Goal: Contribute content: Contribute content

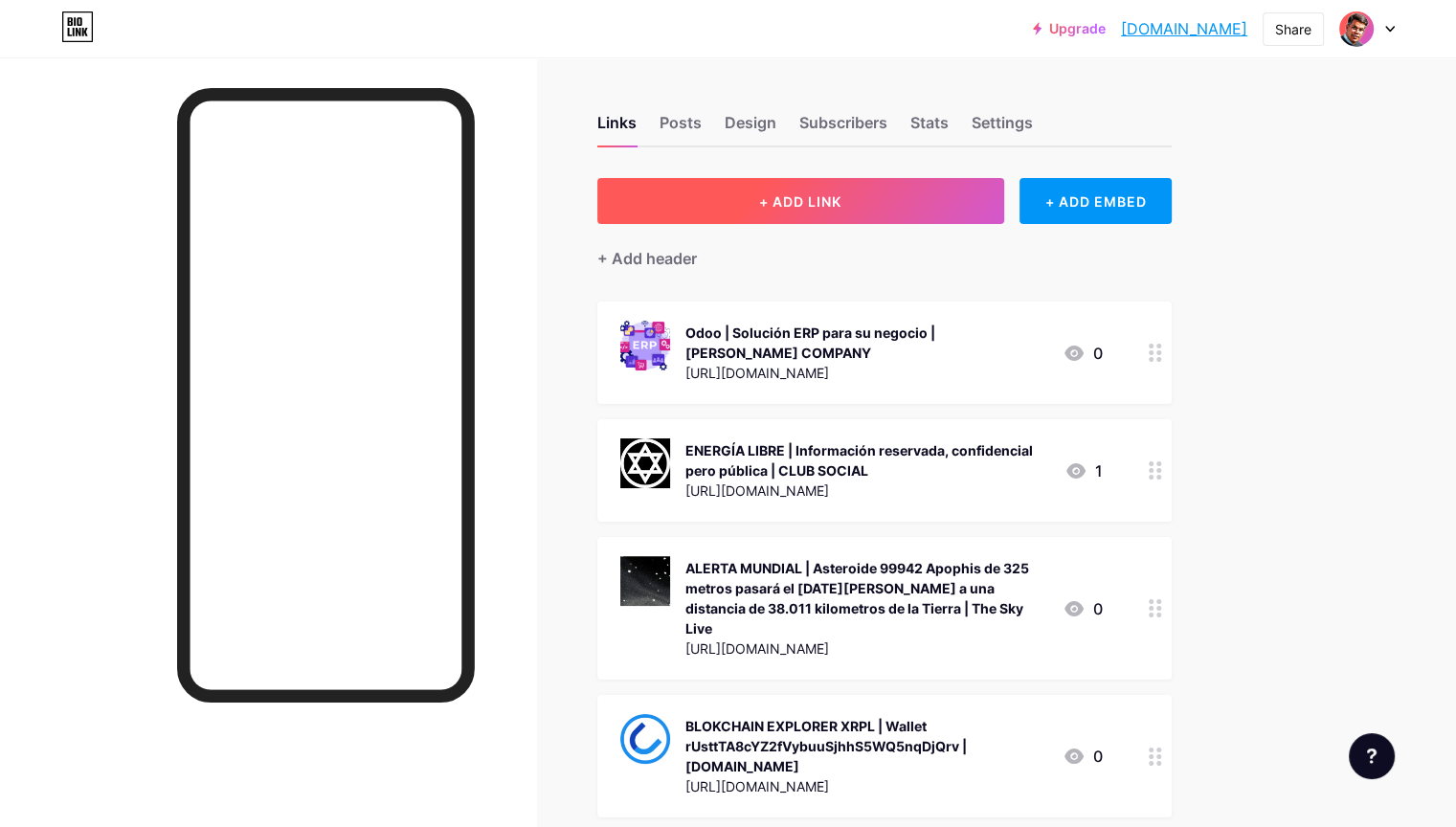
click at [946, 208] on button "+ ADD LINK" at bounding box center [801, 201] width 407 height 46
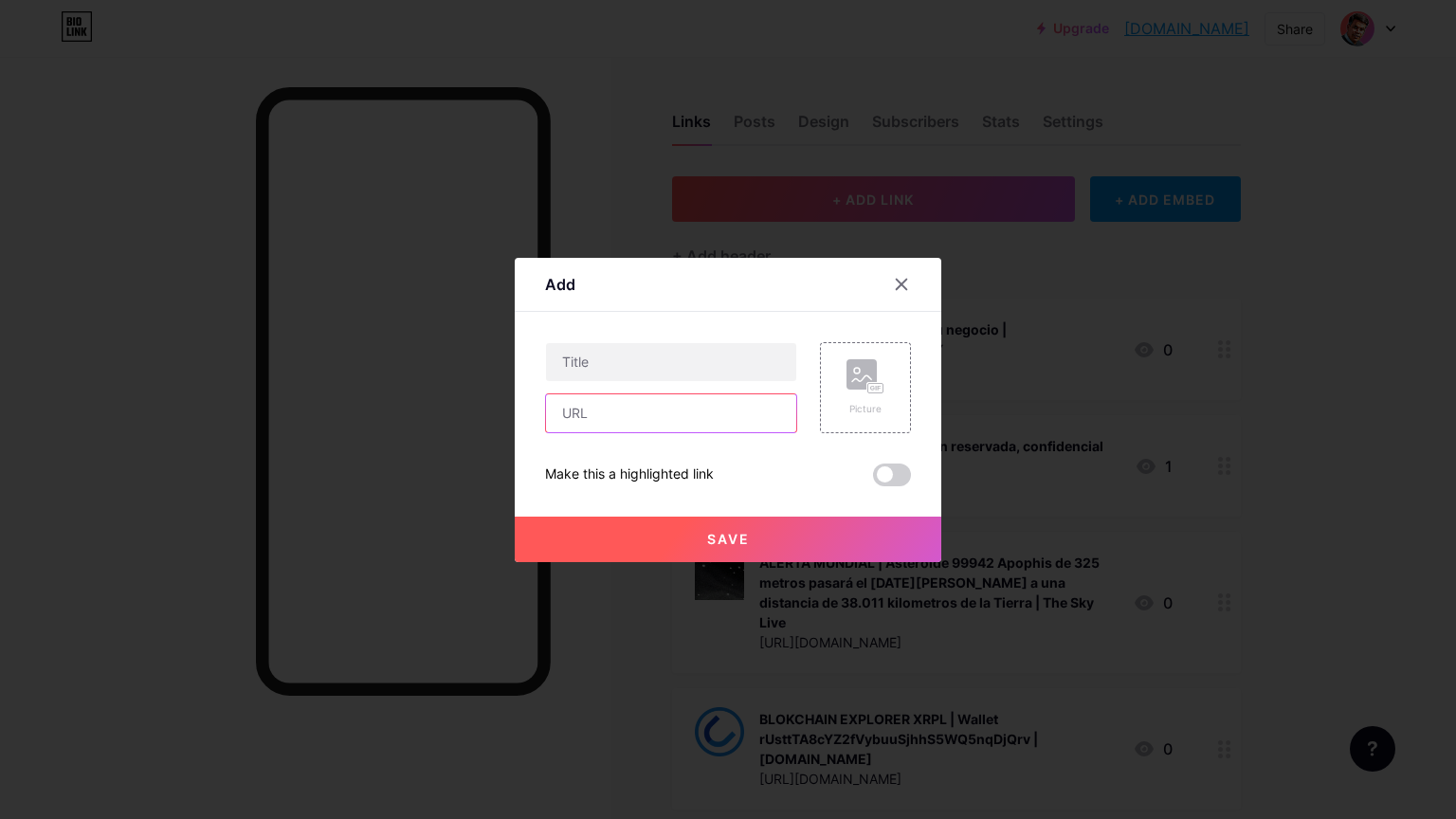
click at [713, 418] on input "text" at bounding box center [671, 414] width 250 height 38
paste input "[URL][DOMAIN_NAME]"
type input "[URL][DOMAIN_NAME]"
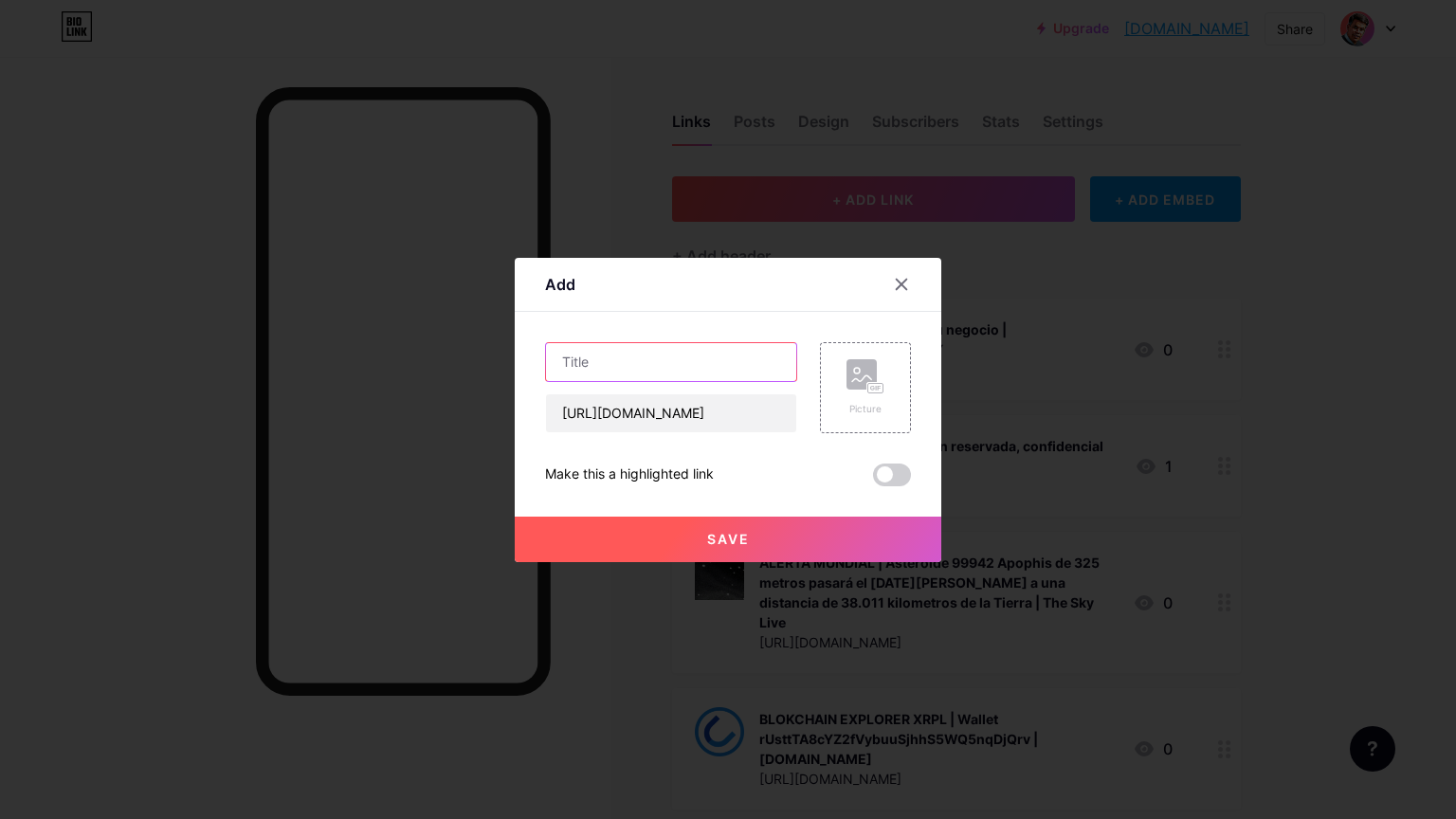
click at [613, 366] on input "text" at bounding box center [671, 362] width 250 height 38
paste input "Lo que encontré en el Área 51"
type input "[PERSON_NAME] | Lo que encontré en el Área 51 | YOUTUBE"
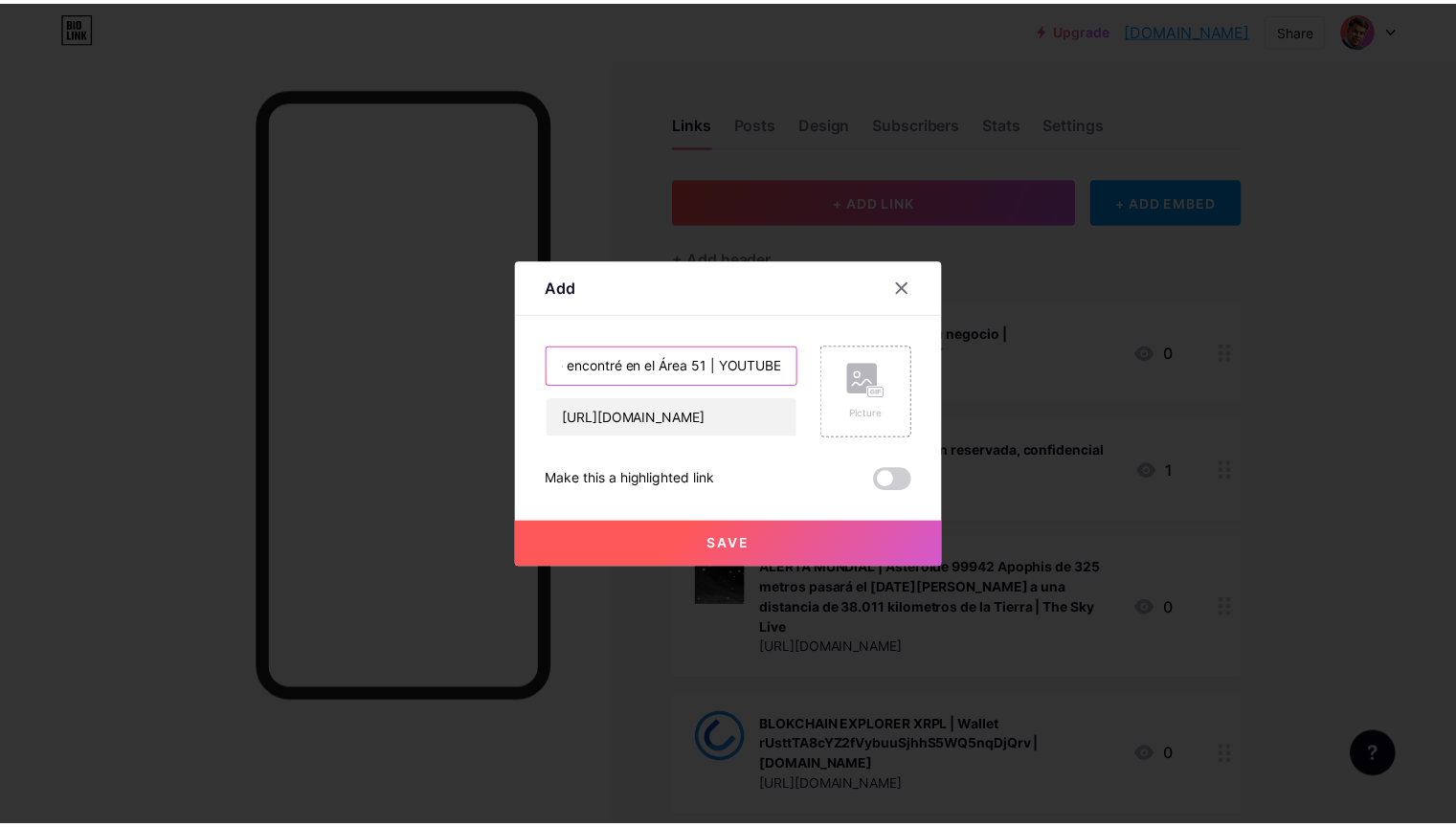
scroll to position [0, 0]
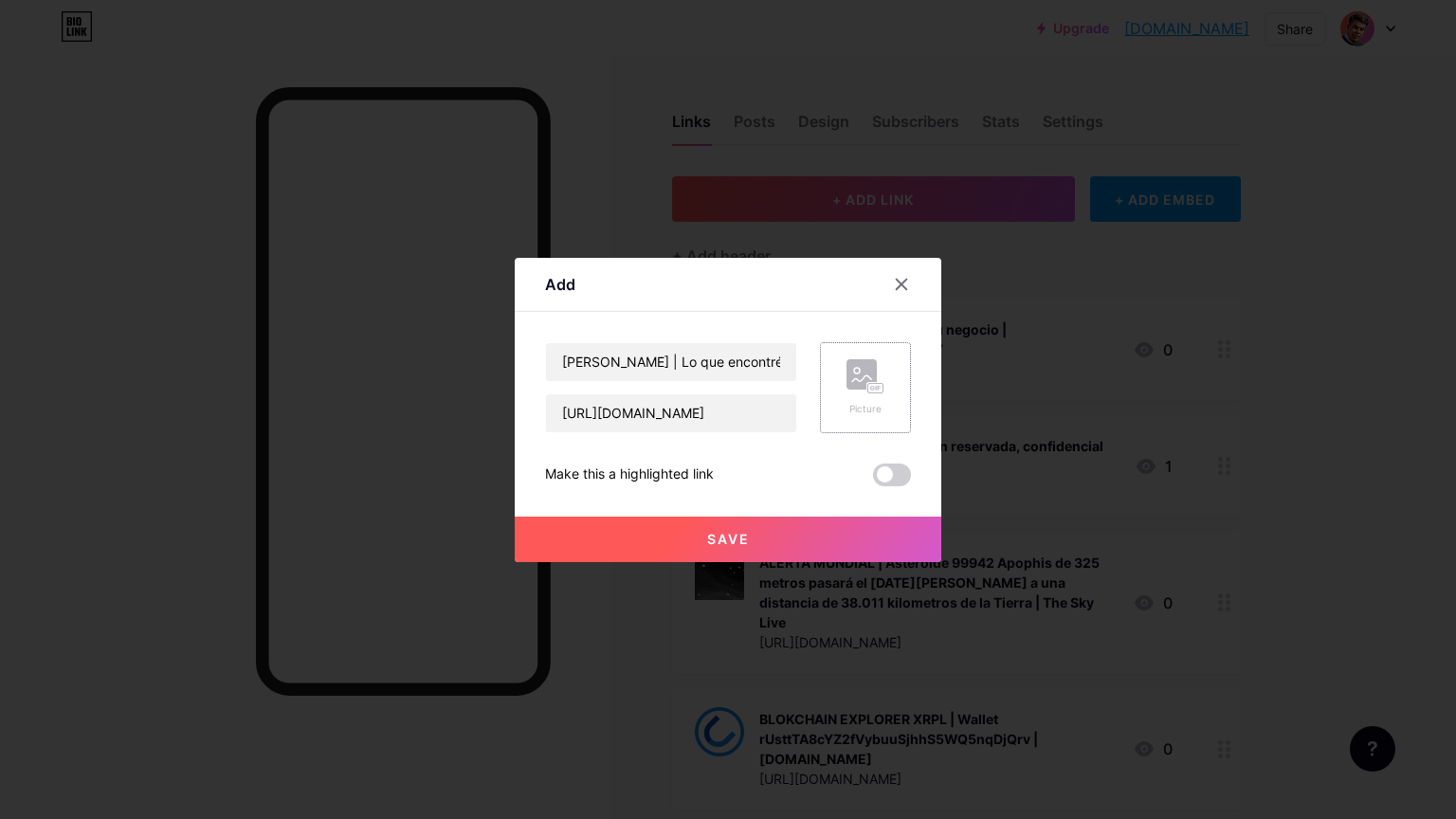
click at [857, 392] on icon at bounding box center [866, 376] width 38 height 35
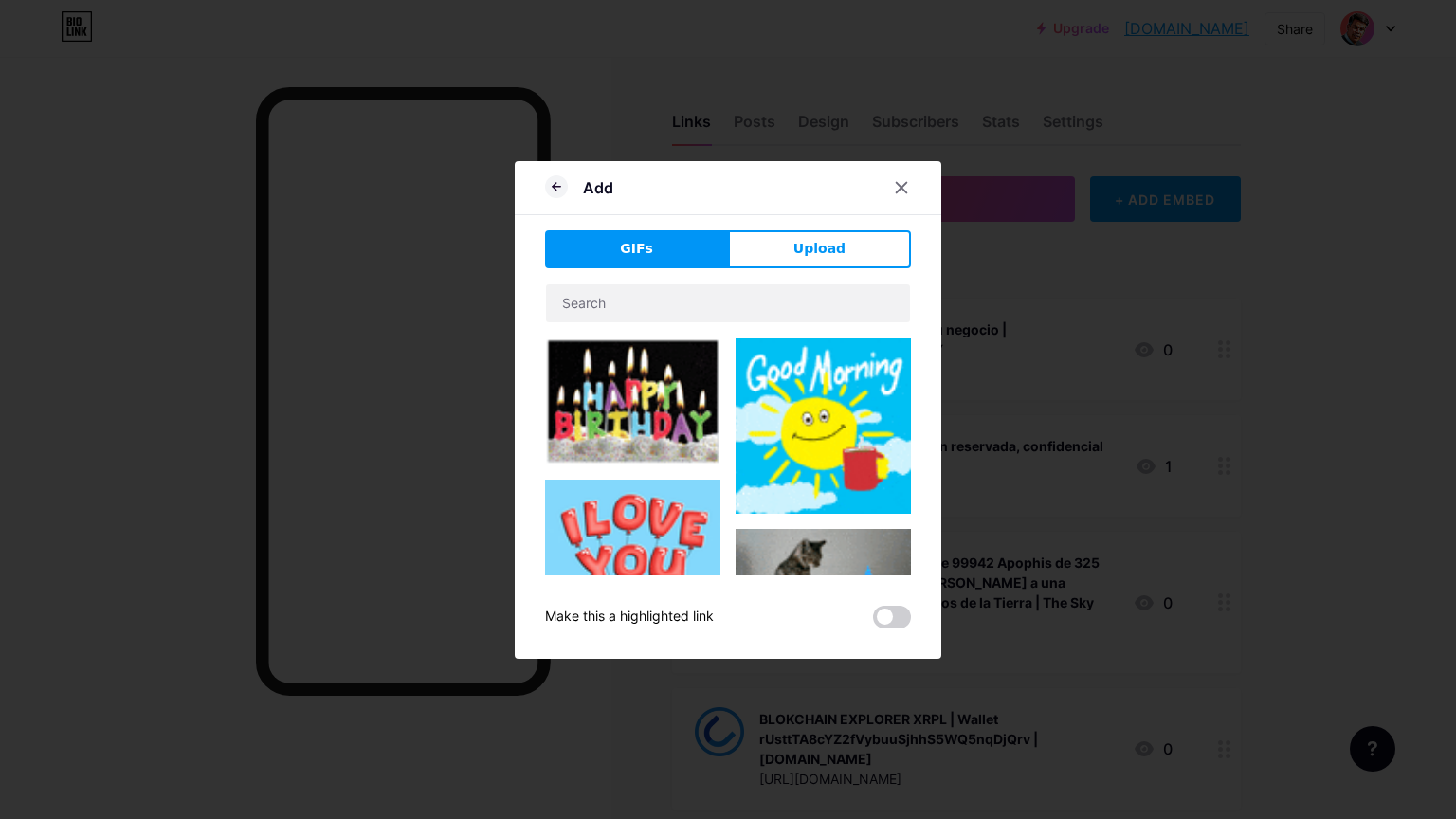
click at [793, 246] on button "Upload" at bounding box center [819, 250] width 183 height 38
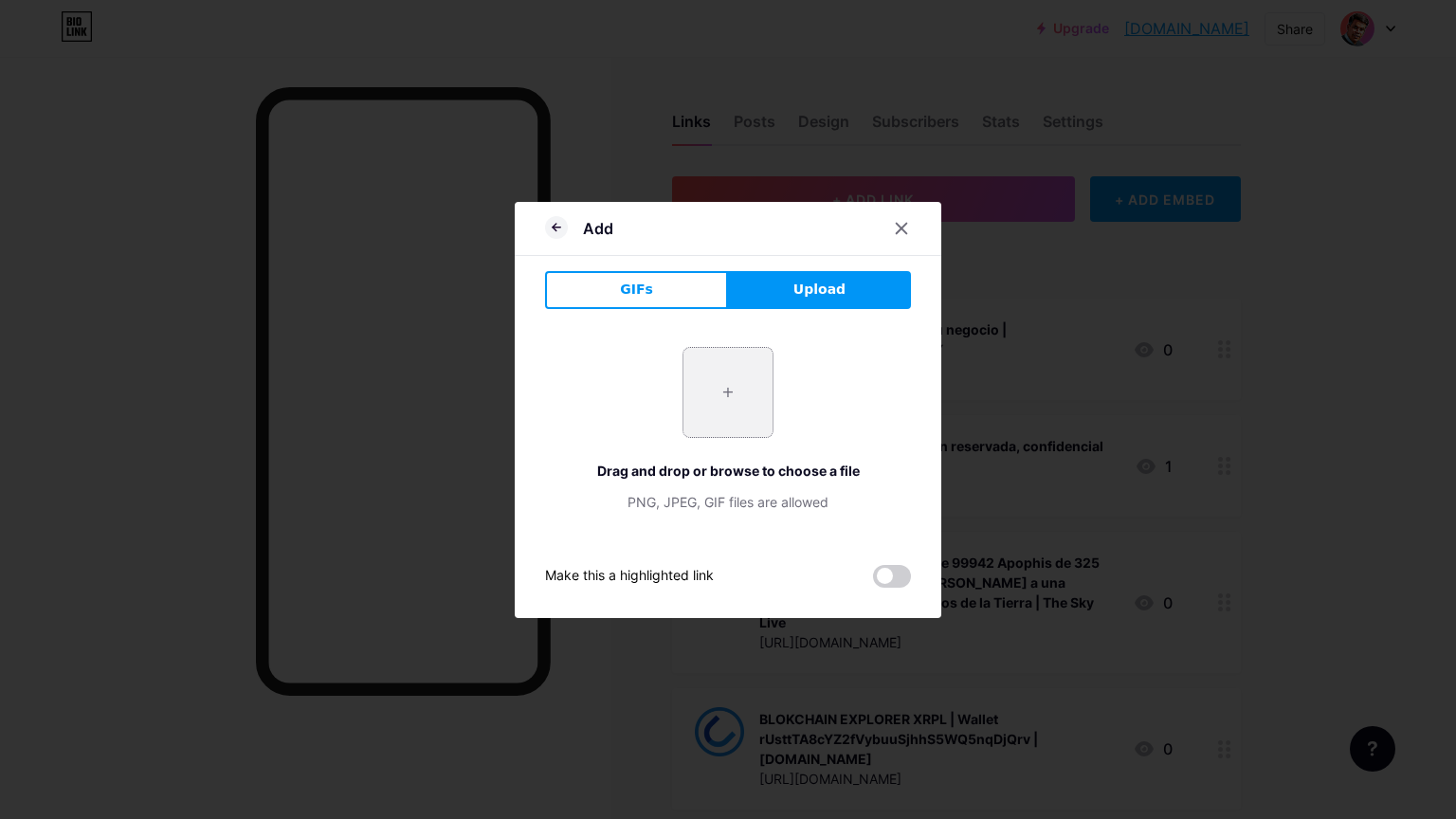
click at [727, 387] on input "file" at bounding box center [728, 392] width 89 height 89
type input "C:\fakepath\Captura de pantalla [DATE] 095402.png"
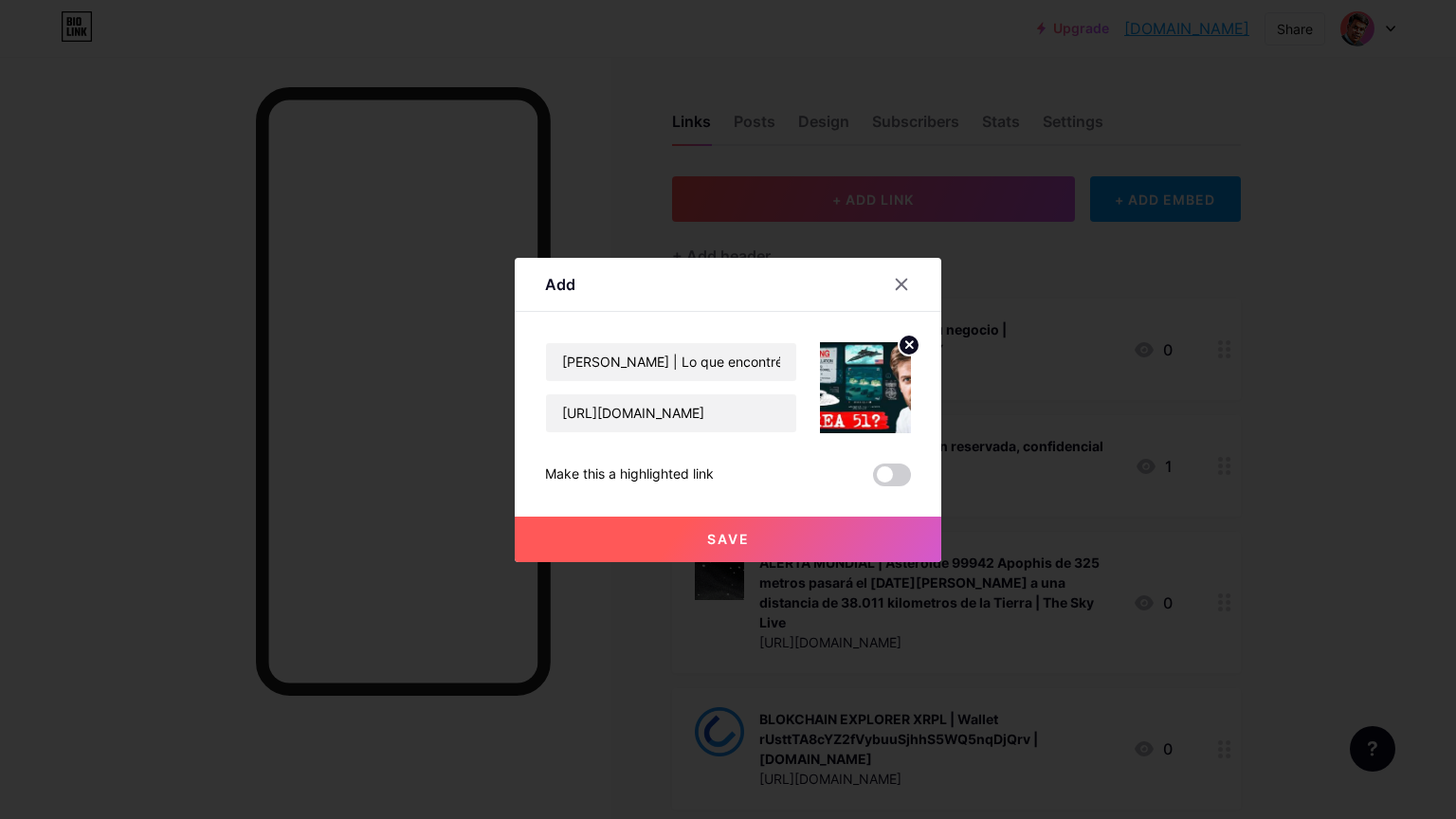
click at [907, 343] on icon at bounding box center [909, 344] width 7 height 7
click at [847, 379] on icon at bounding box center [866, 376] width 38 height 35
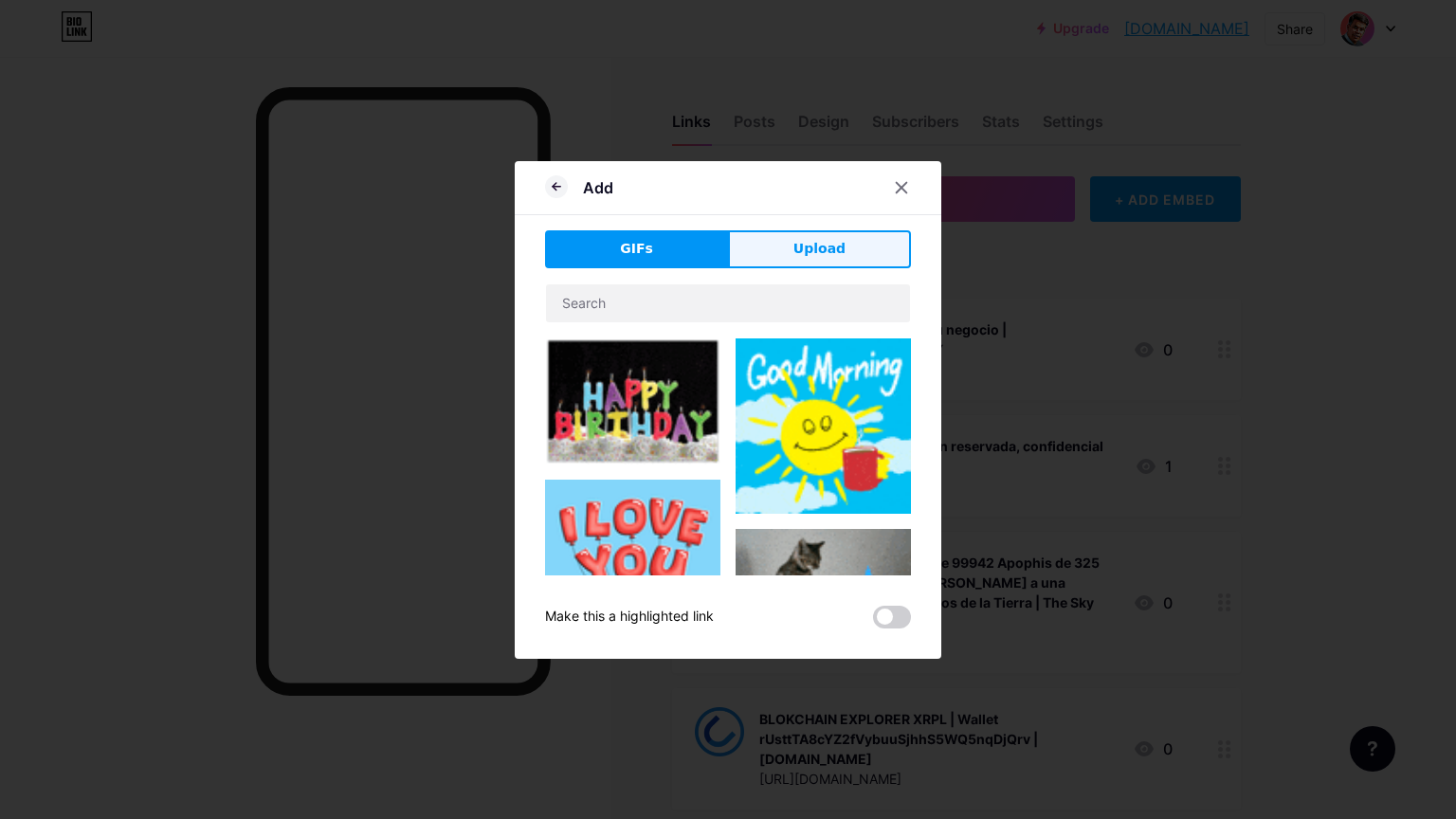
click at [812, 250] on span "Upload" at bounding box center [820, 248] width 52 height 20
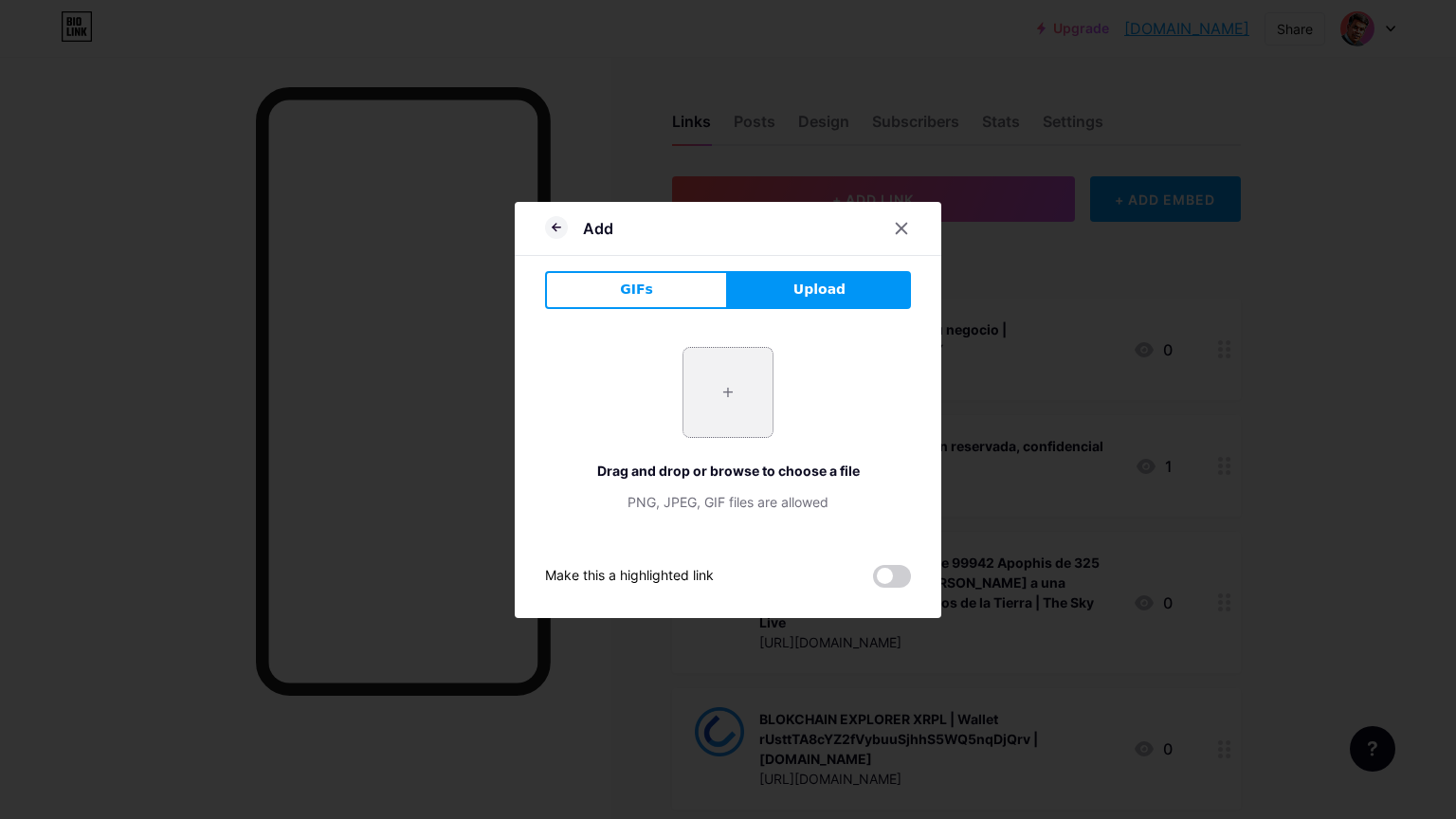
click at [718, 395] on input "file" at bounding box center [728, 392] width 89 height 89
type input "C:\fakepath\Captura de pantalla [DATE] 095514.png"
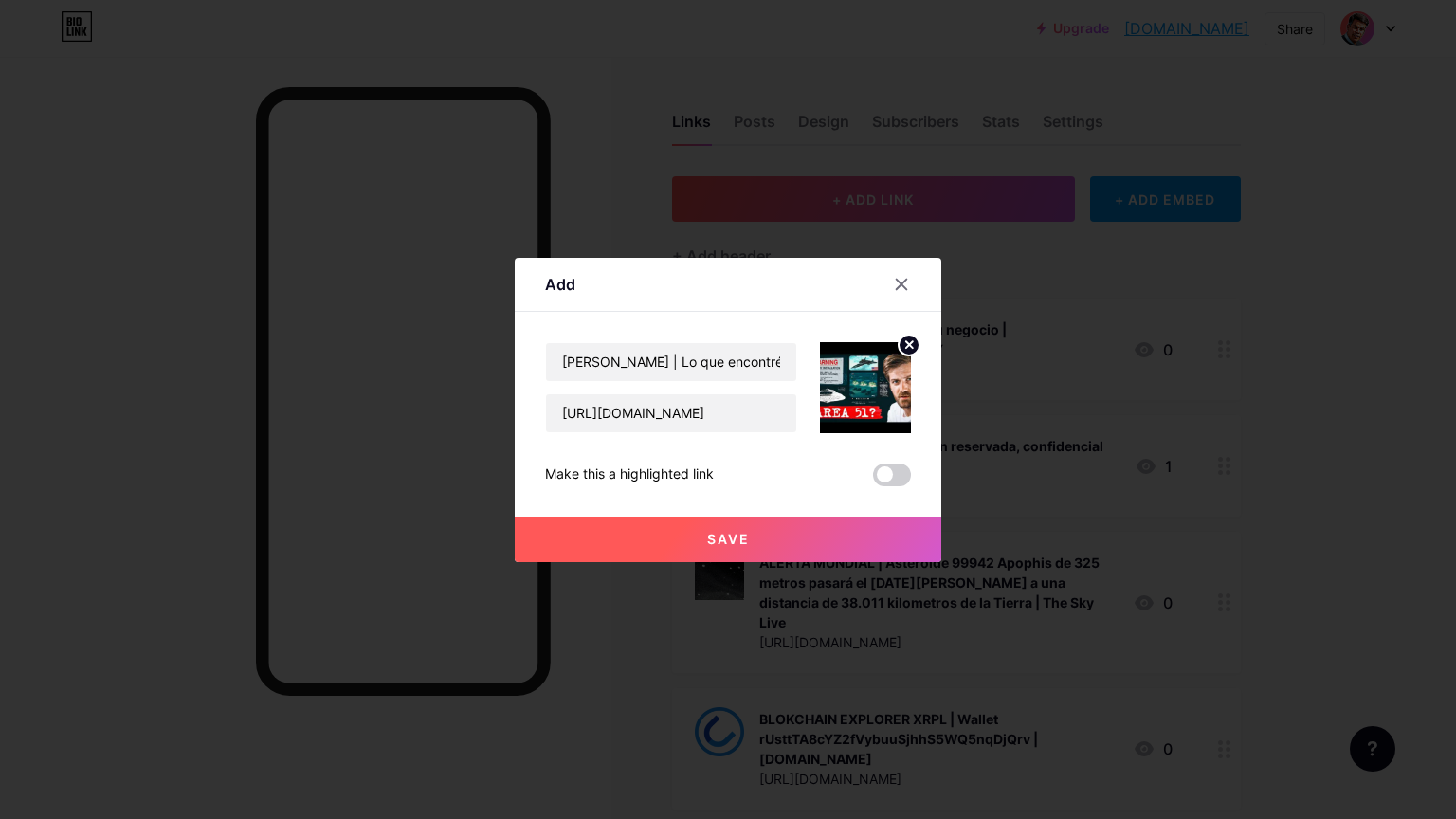
click at [907, 339] on circle at bounding box center [909, 345] width 21 height 21
click at [866, 382] on rect at bounding box center [862, 375] width 31 height 31
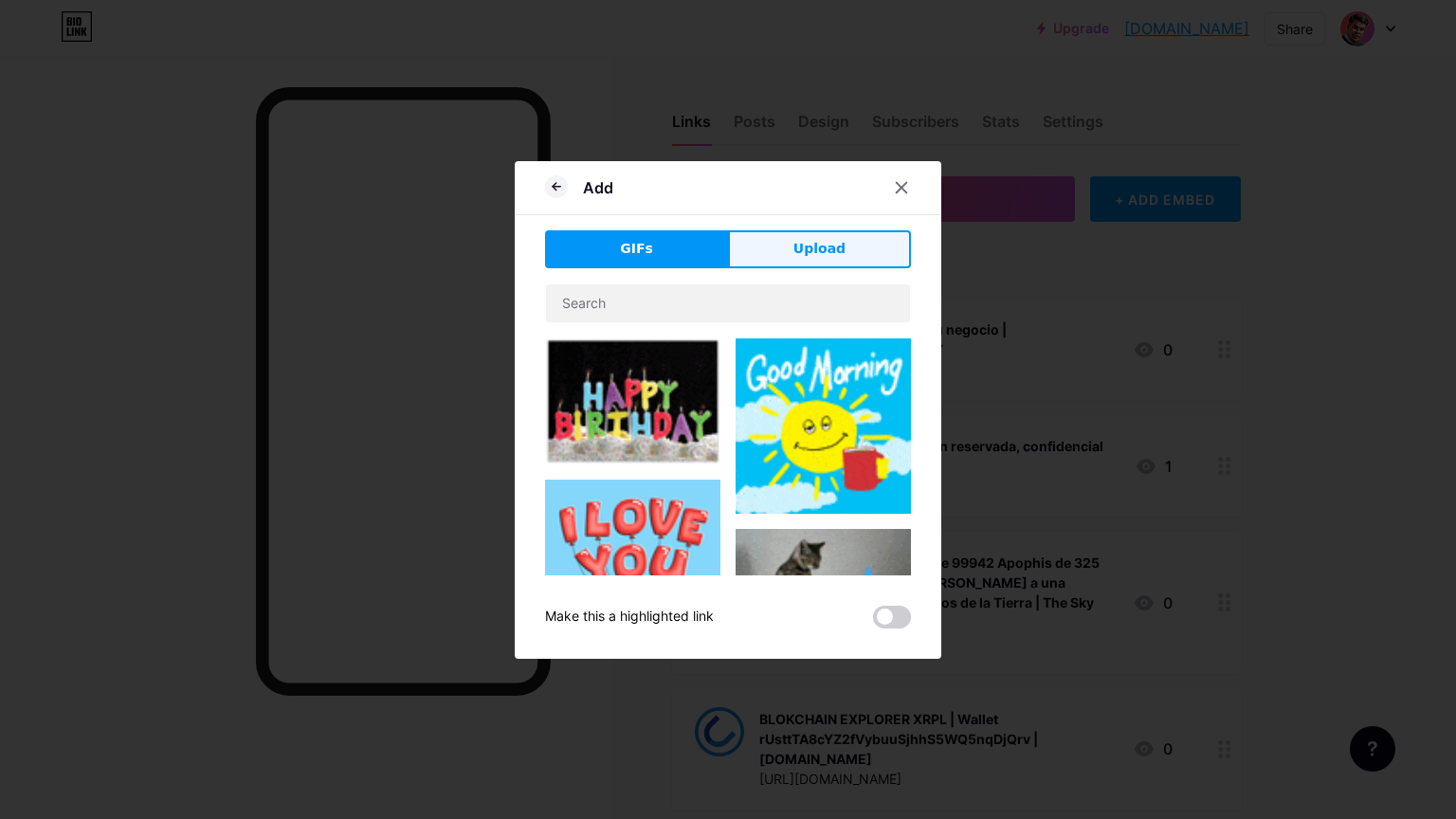
click at [807, 257] on span "Upload" at bounding box center [820, 248] width 52 height 20
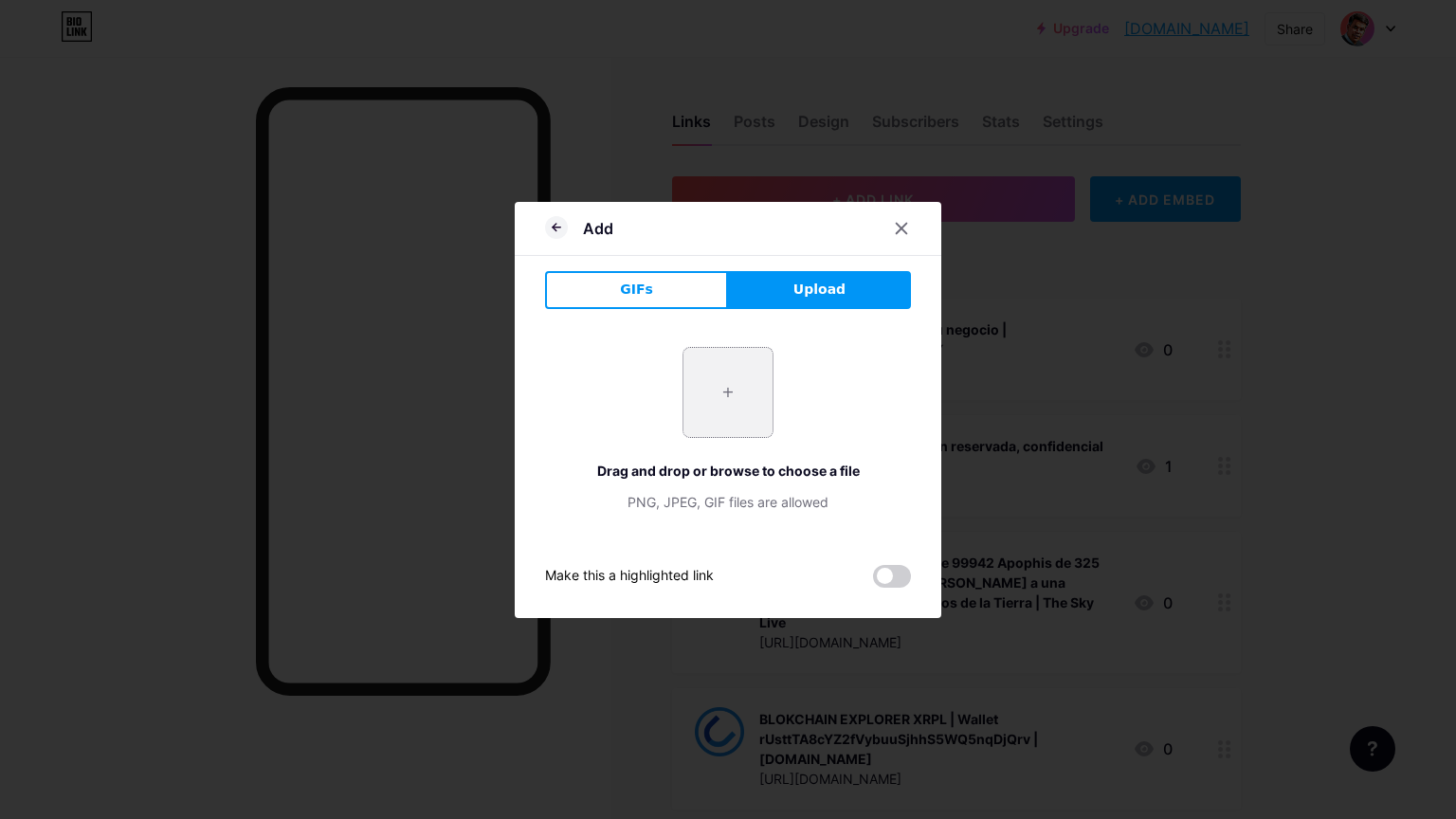
click at [727, 392] on input "file" at bounding box center [728, 392] width 89 height 89
type input "C:\fakepath\Captura de pantalla [DATE] 095717.png"
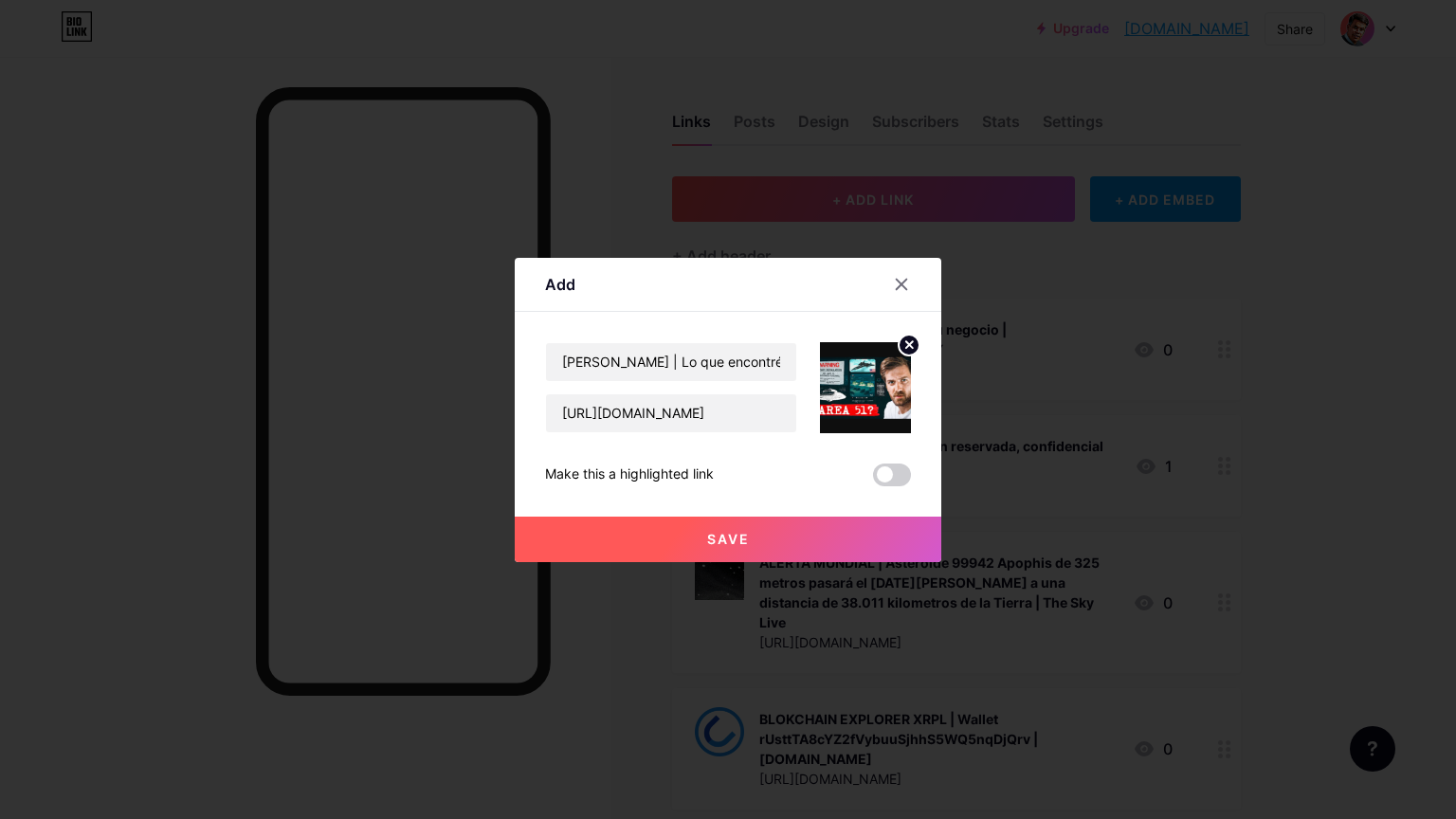
click at [912, 339] on circle at bounding box center [909, 345] width 21 height 21
click at [873, 379] on rect at bounding box center [862, 375] width 31 height 31
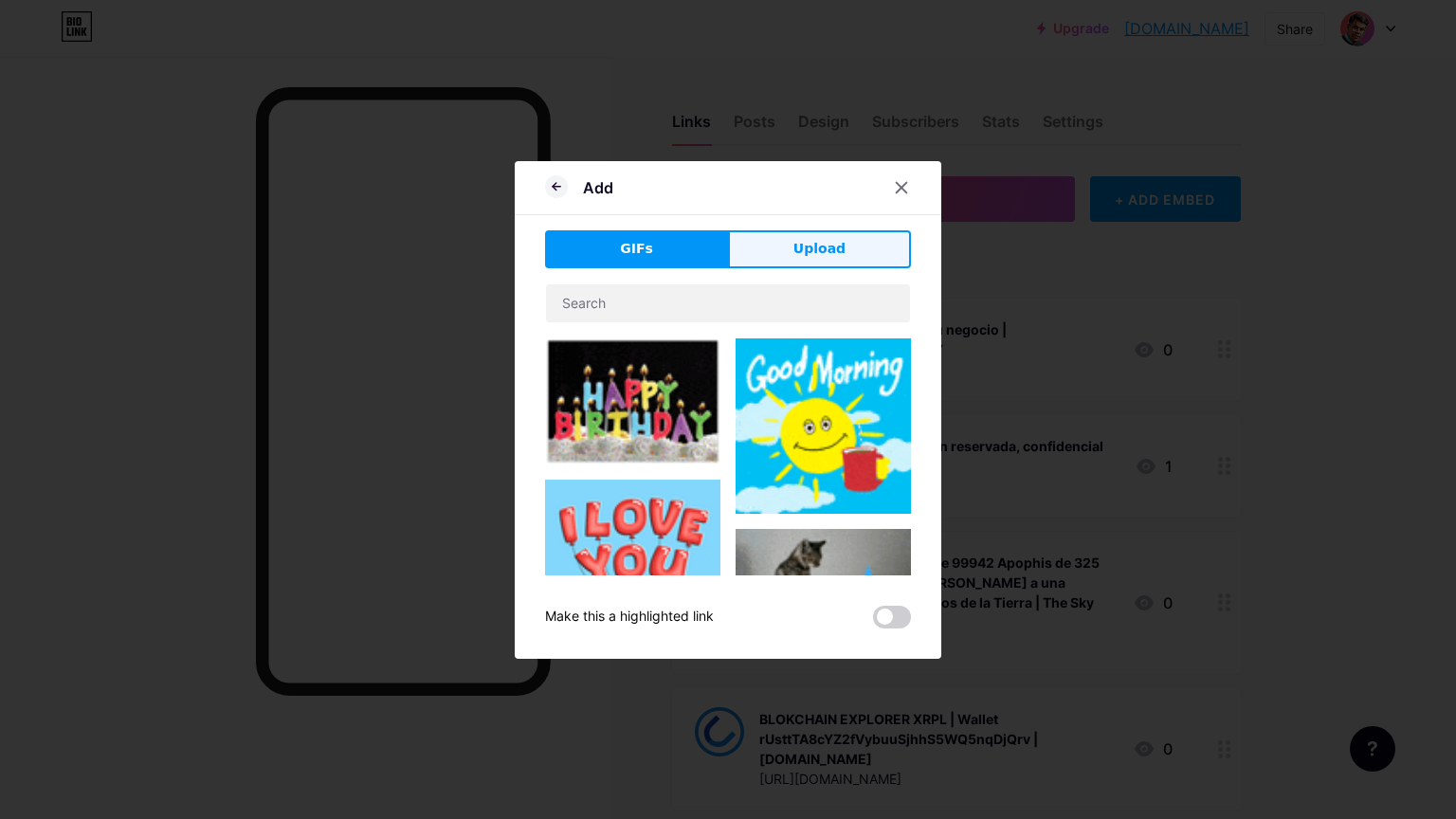
click at [823, 240] on span "Upload" at bounding box center [820, 248] width 52 height 20
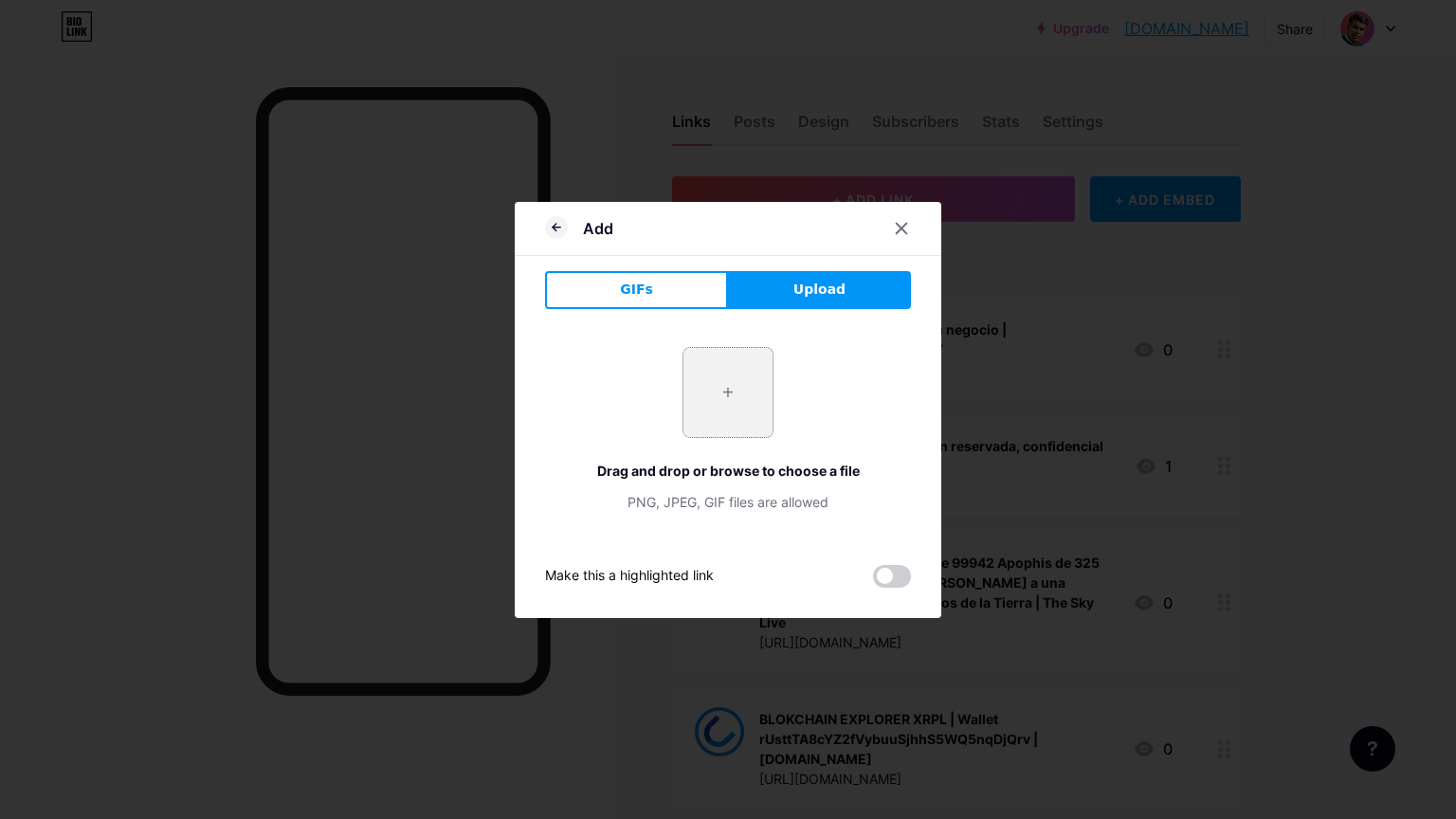
click at [727, 387] on input "file" at bounding box center [728, 392] width 89 height 89
type input "C:\fakepath\Captura de pantalla [DATE] 095747.png"
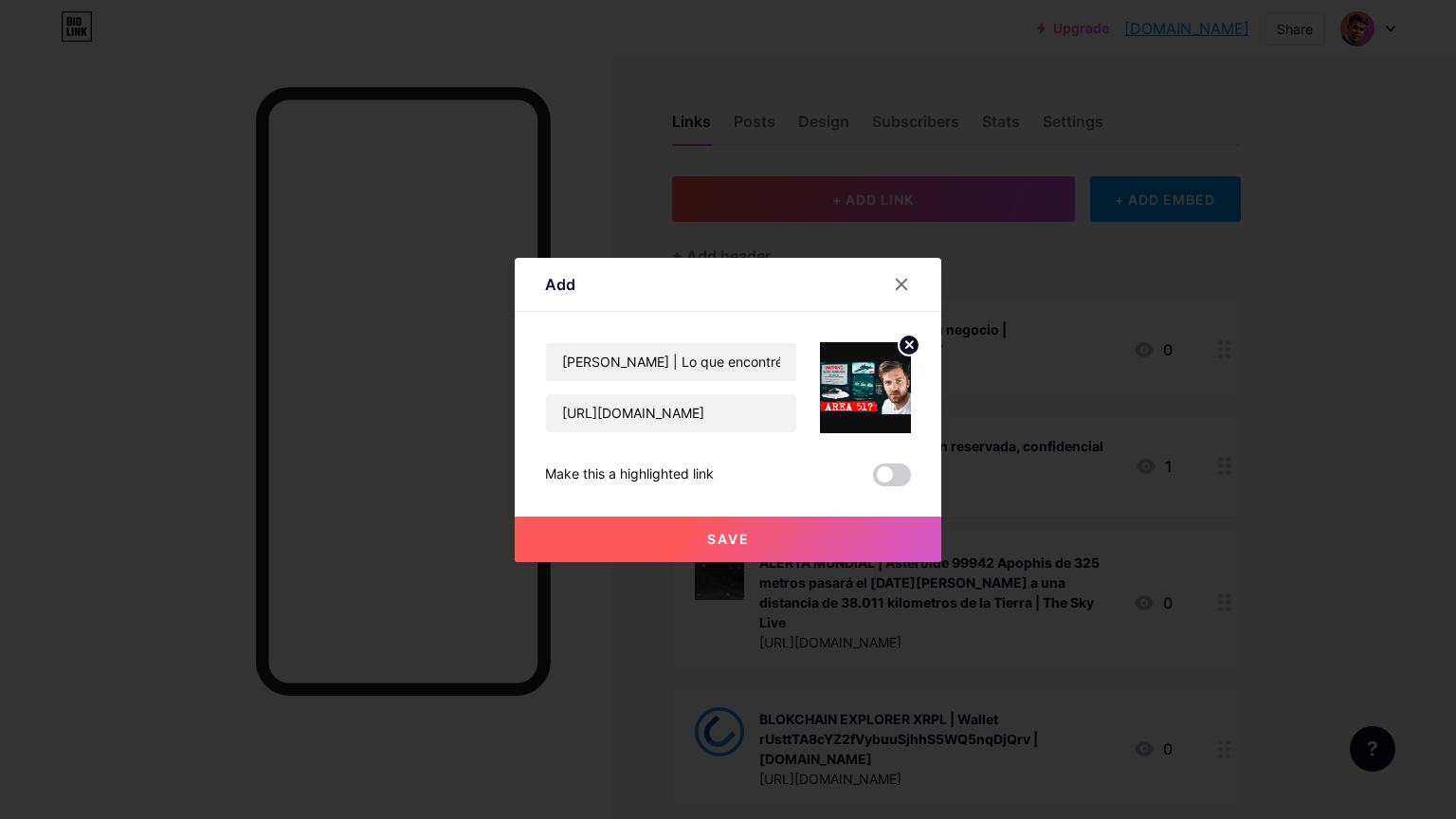
click at [736, 532] on span "Save" at bounding box center [728, 538] width 43 height 16
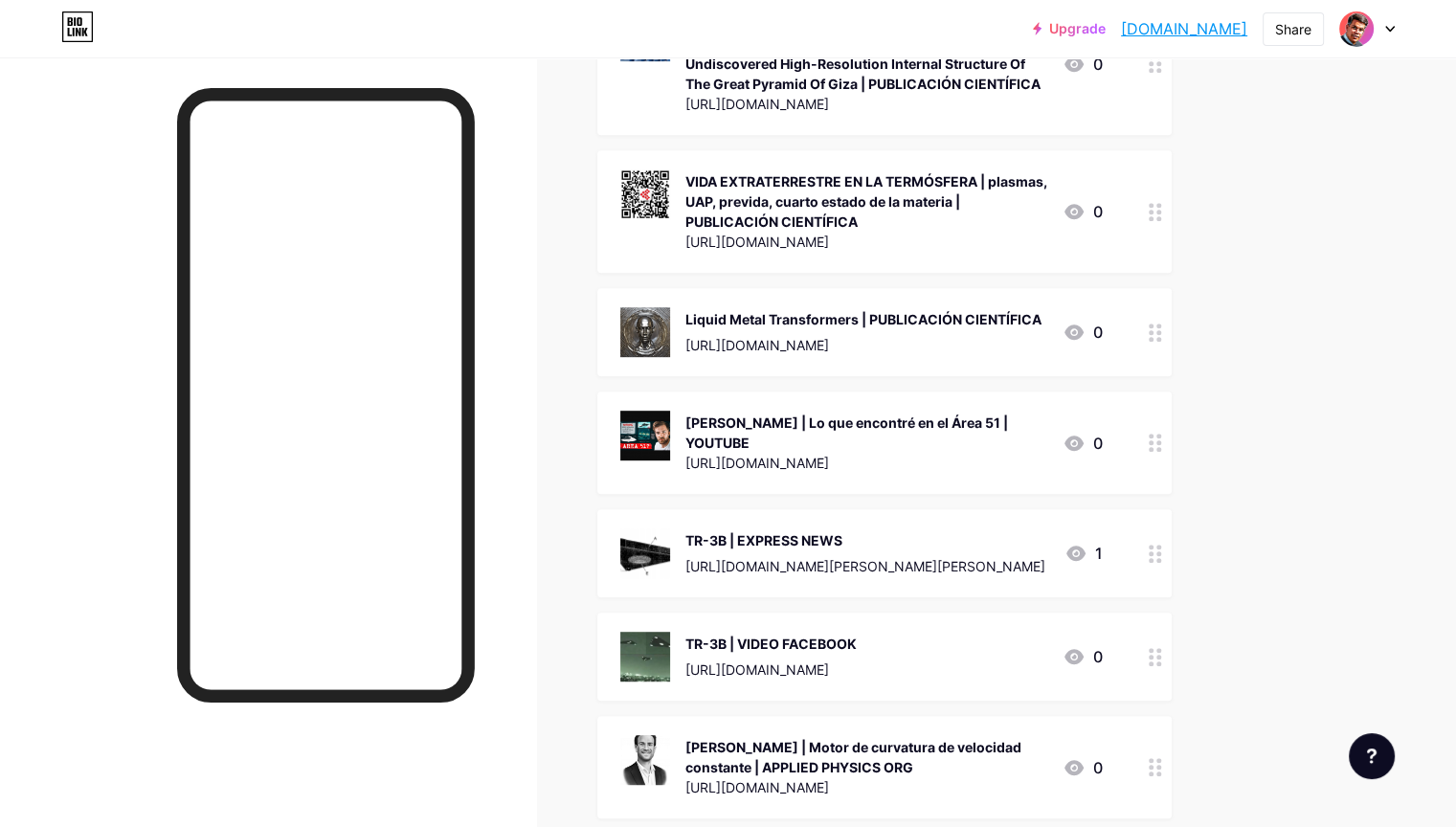
scroll to position [8234, 0]
